Goal: Check status: Check status

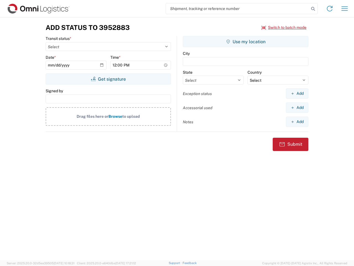
click at [238, 9] on input "search" at bounding box center [237, 8] width 143 height 11
click at [313, 9] on icon at bounding box center [314, 9] width 8 height 8
click at [330, 9] on icon at bounding box center [330, 8] width 9 height 9
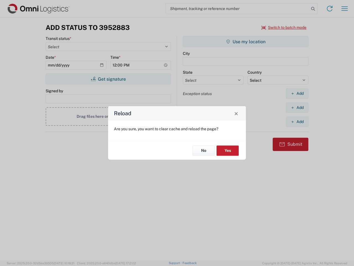
click at [345, 9] on div "Reload Are you sure, you want to clear cache and reload the page? No Yes" at bounding box center [177, 133] width 354 height 266
click at [284, 27] on div "Reload Are you sure, you want to clear cache and reload the page? No Yes" at bounding box center [177, 133] width 354 height 266
click at [108, 79] on div "Reload Are you sure, you want to clear cache and reload the page? No Yes" at bounding box center [177, 133] width 354 height 266
click at [246, 42] on div "Reload Are you sure, you want to clear cache and reload the page? No Yes" at bounding box center [177, 133] width 354 height 266
click at [297, 93] on div "Reload Are you sure, you want to clear cache and reload the page? No Yes" at bounding box center [177, 133] width 354 height 266
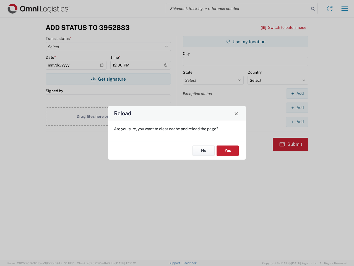
click at [297, 107] on div "Reload Are you sure, you want to clear cache and reload the page? No Yes" at bounding box center [177, 133] width 354 height 266
click at [297, 122] on div "Reload Are you sure, you want to clear cache and reload the page? No Yes" at bounding box center [177, 133] width 354 height 266
